Goal: Task Accomplishment & Management: Use online tool/utility

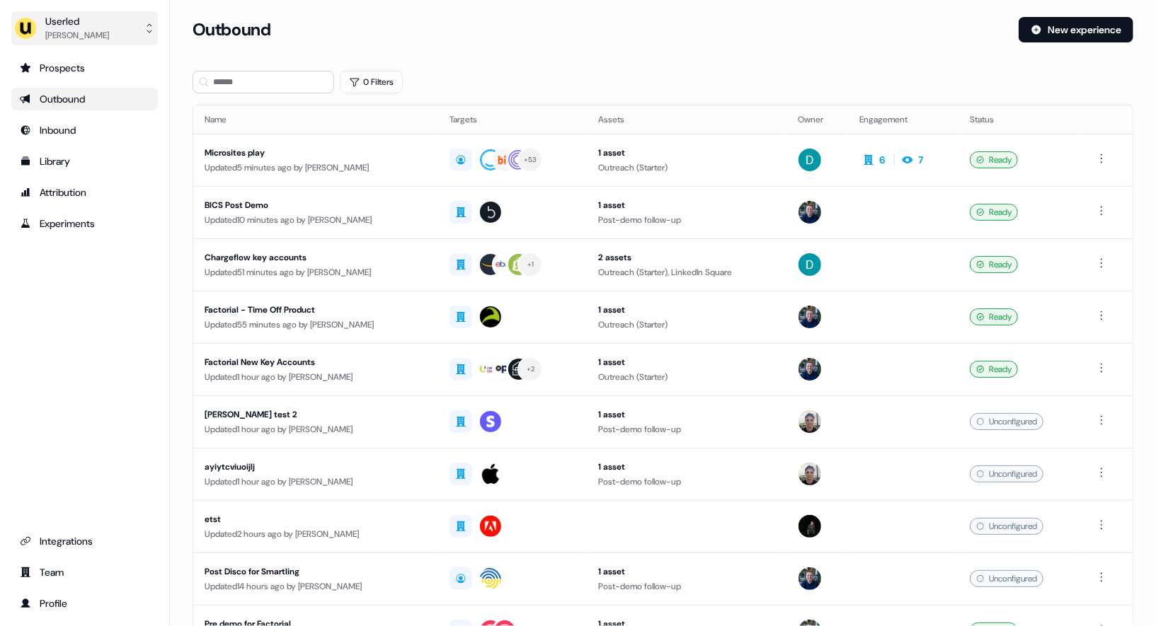
click at [97, 16] on div "Userled" at bounding box center [77, 21] width 64 height 14
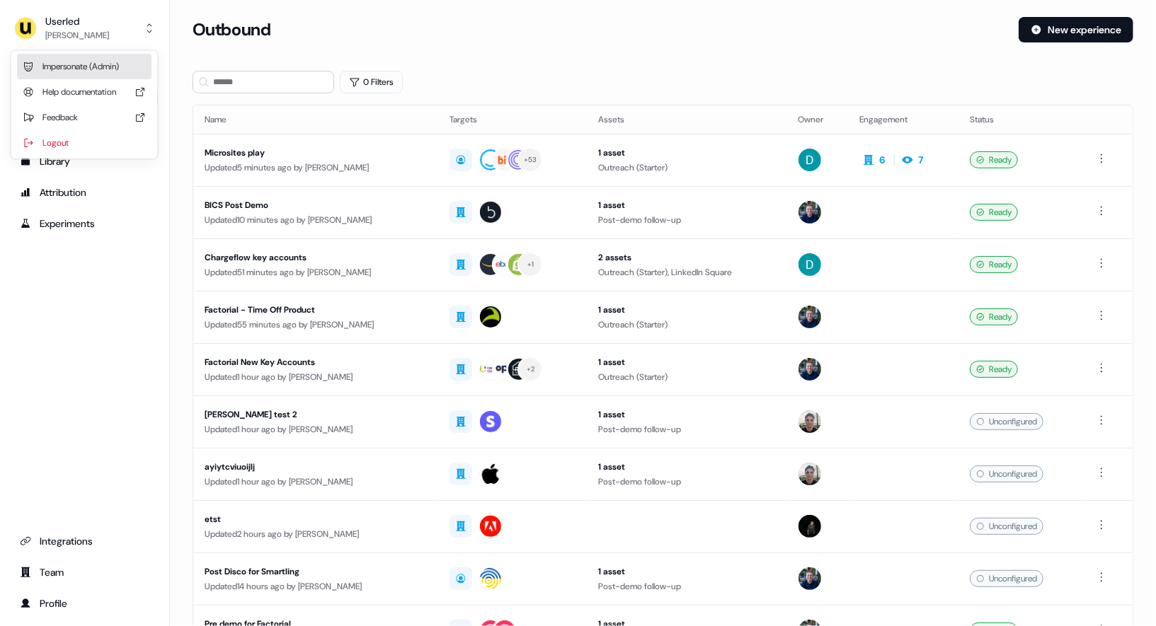
click at [109, 59] on div "Impersonate (Admin)" at bounding box center [84, 66] width 134 height 25
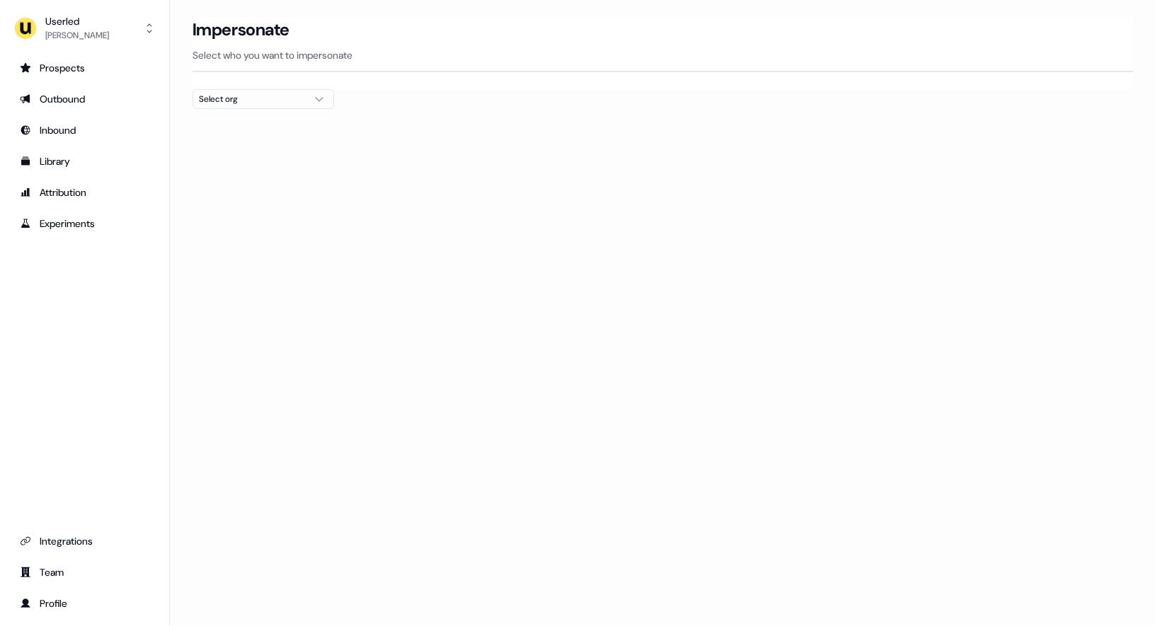
click at [286, 106] on button "Select org" at bounding box center [264, 99] width 142 height 20
type input "*****"
click at [243, 149] on div "Kpler" at bounding box center [263, 149] width 140 height 23
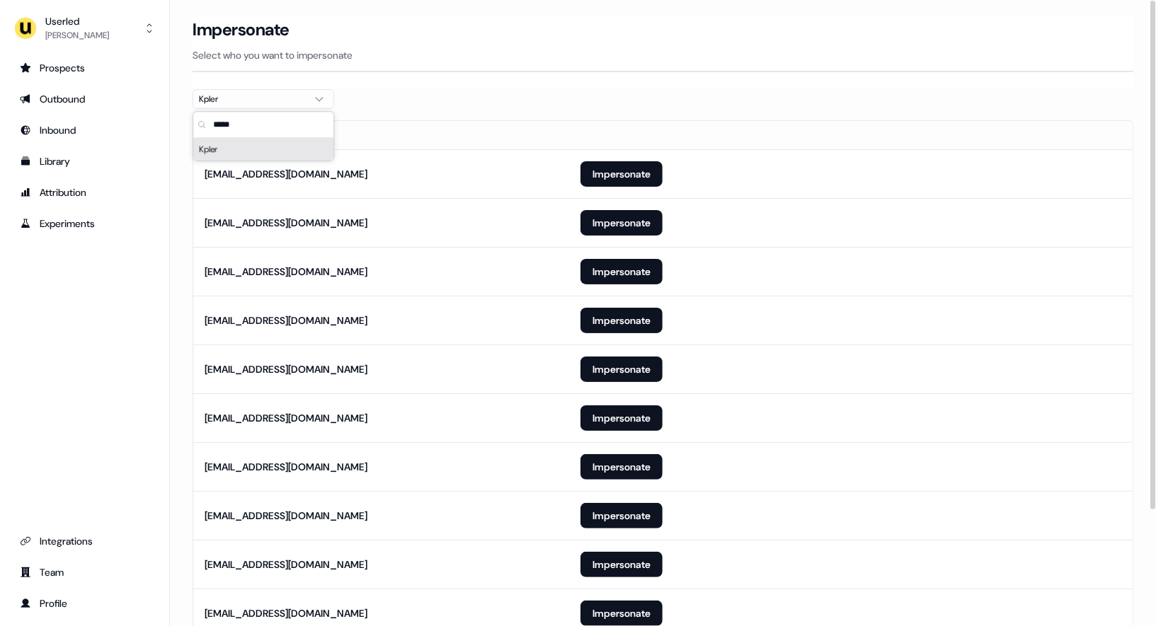
click at [474, 89] on section "Loading... Impersonate Select who you want to impersonate Kpler Email [EMAIL_AD…" at bounding box center [663, 396] width 986 height 759
click at [595, 464] on button "Impersonate" at bounding box center [621, 466] width 82 height 25
